Goal: Task Accomplishment & Management: Use online tool/utility

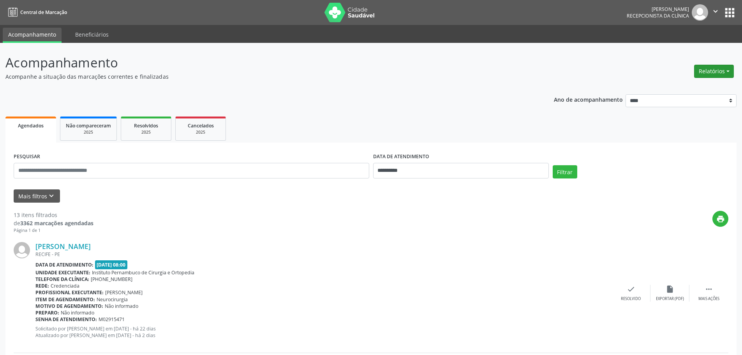
click at [705, 73] on button "Relatórios" at bounding box center [714, 71] width 40 height 13
click at [666, 86] on link "Agendamentos" at bounding box center [692, 88] width 84 height 11
select select "*"
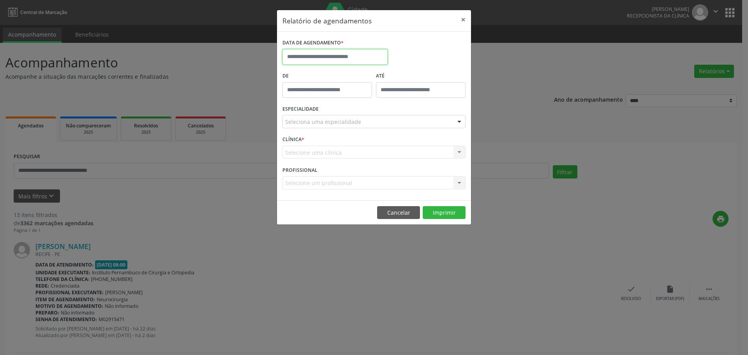
click at [339, 55] on input "text" at bounding box center [334, 57] width 105 height 16
click at [359, 145] on span "25" at bounding box center [359, 144] width 15 height 15
type input "**********"
drag, startPoint x: 335, startPoint y: 56, endPoint x: 372, endPoint y: 81, distance: 44.3
click at [336, 56] on input "text" at bounding box center [334, 57] width 105 height 16
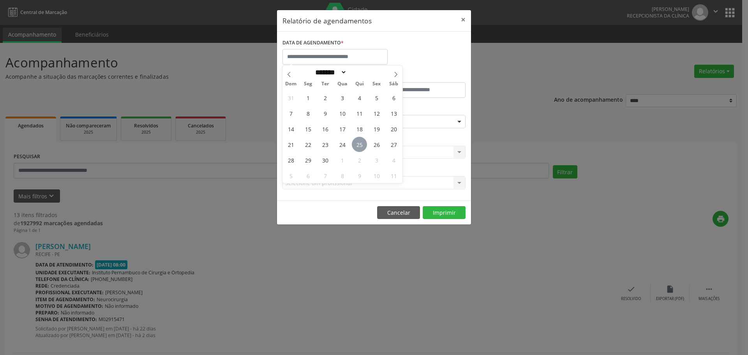
click at [361, 142] on span "25" at bounding box center [359, 144] width 15 height 15
type input "**********"
click at [361, 142] on span "25" at bounding box center [359, 144] width 15 height 15
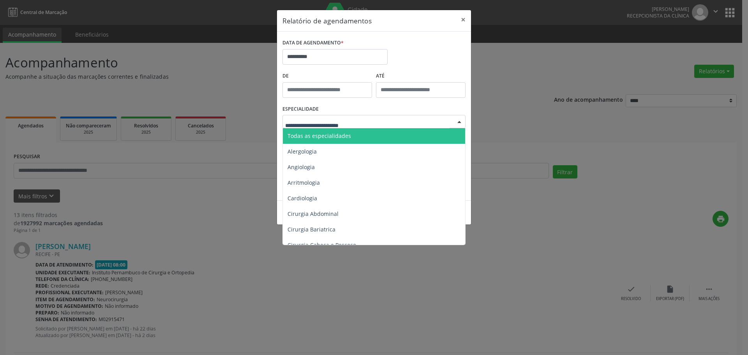
click at [364, 125] on div at bounding box center [373, 121] width 183 height 13
click at [344, 140] on span "Todas as especialidades" at bounding box center [374, 136] width 183 height 16
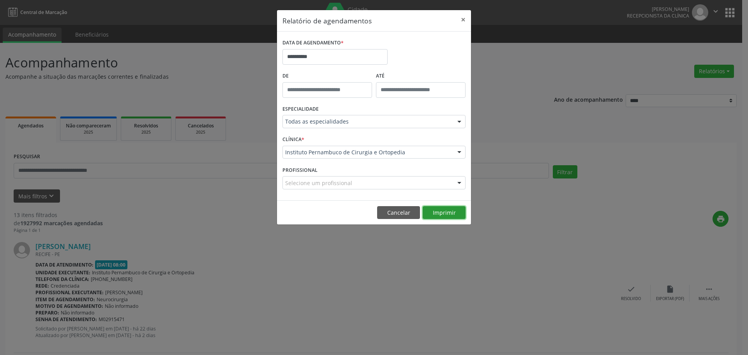
click at [449, 206] on button "Imprimir" at bounding box center [443, 212] width 43 height 13
